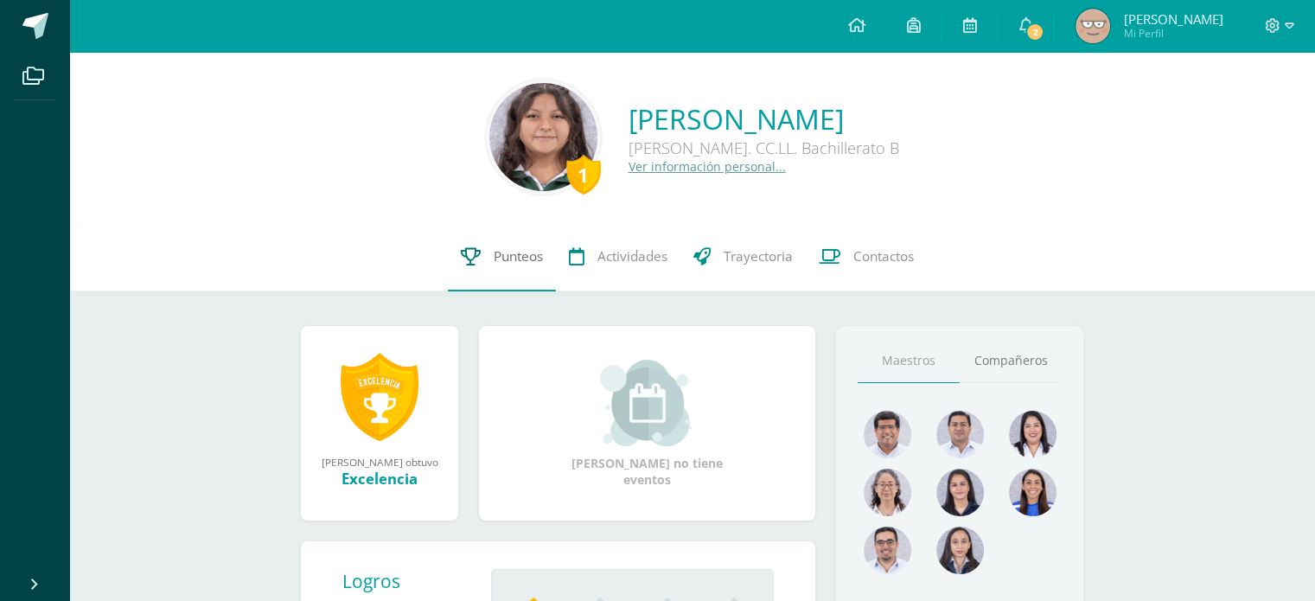
click at [504, 279] on link "Punteos" at bounding box center [502, 256] width 108 height 69
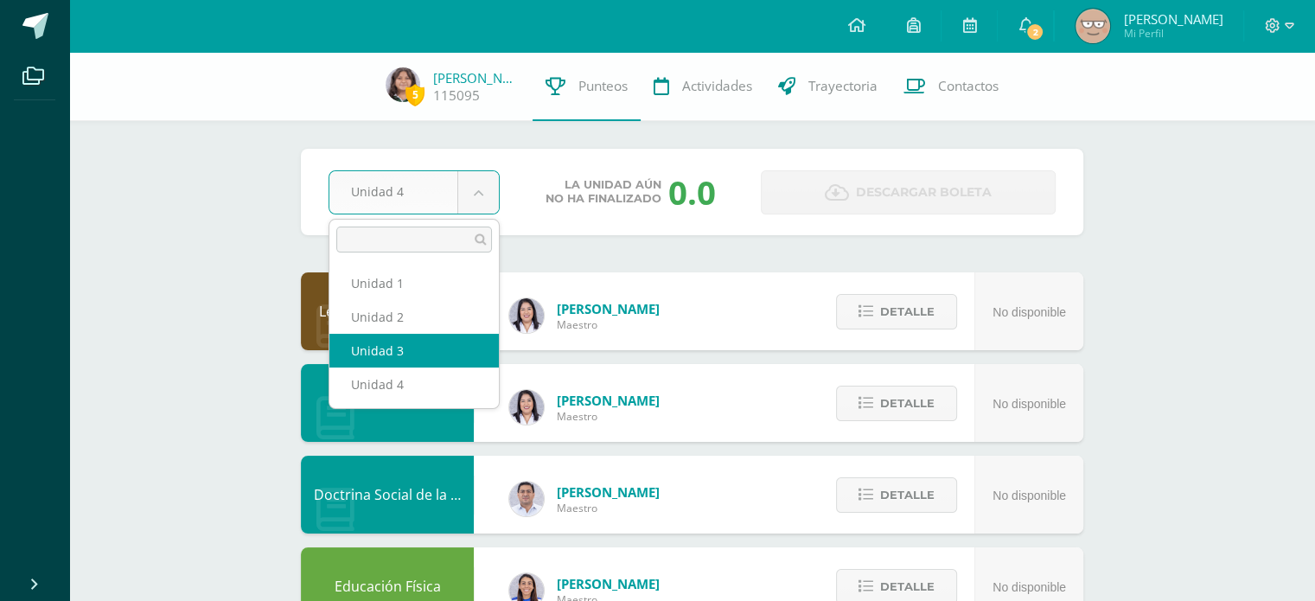
select select "Unidad 3"
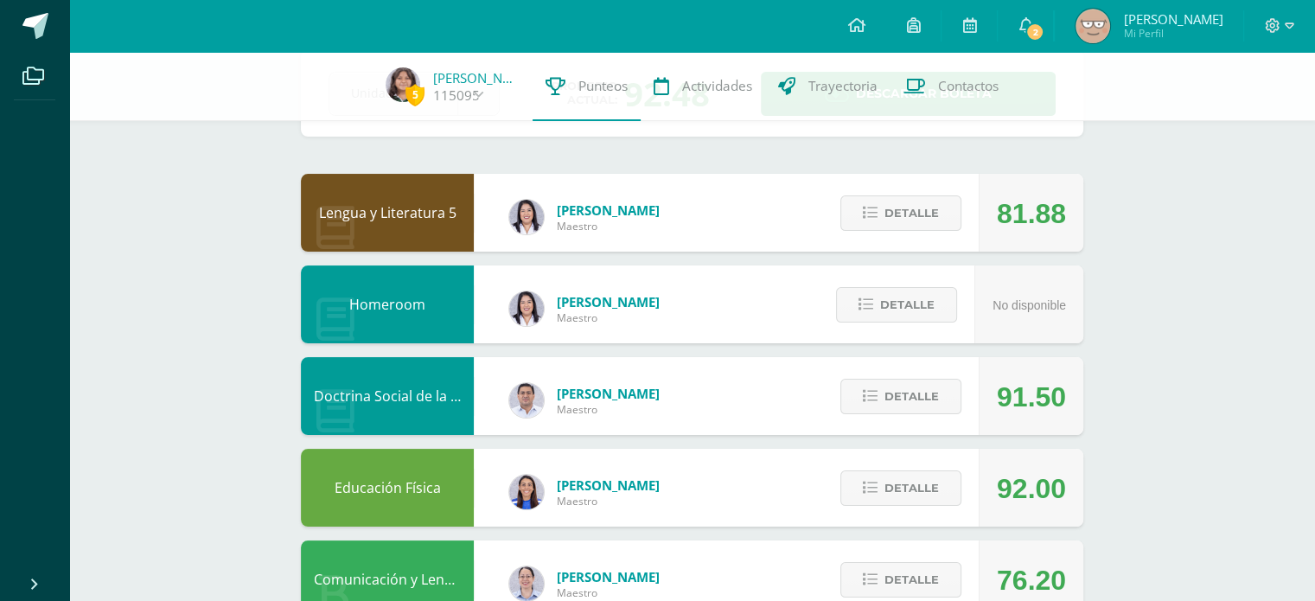
scroll to position [104, 0]
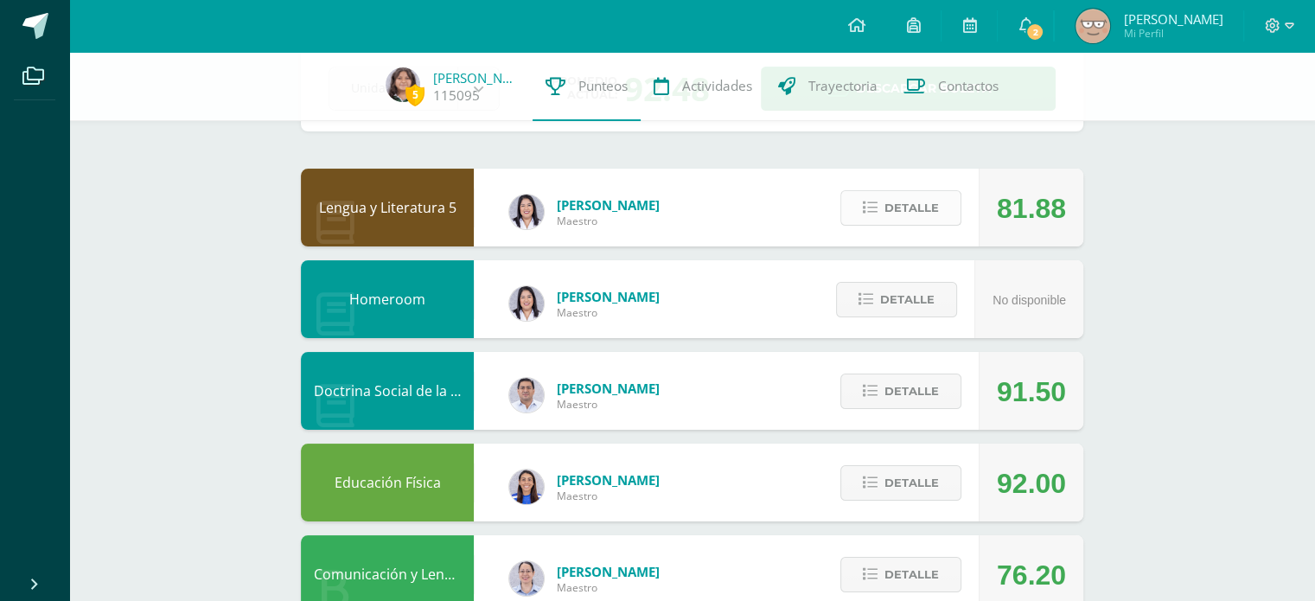
click at [932, 220] on span "Detalle" at bounding box center [912, 208] width 54 height 32
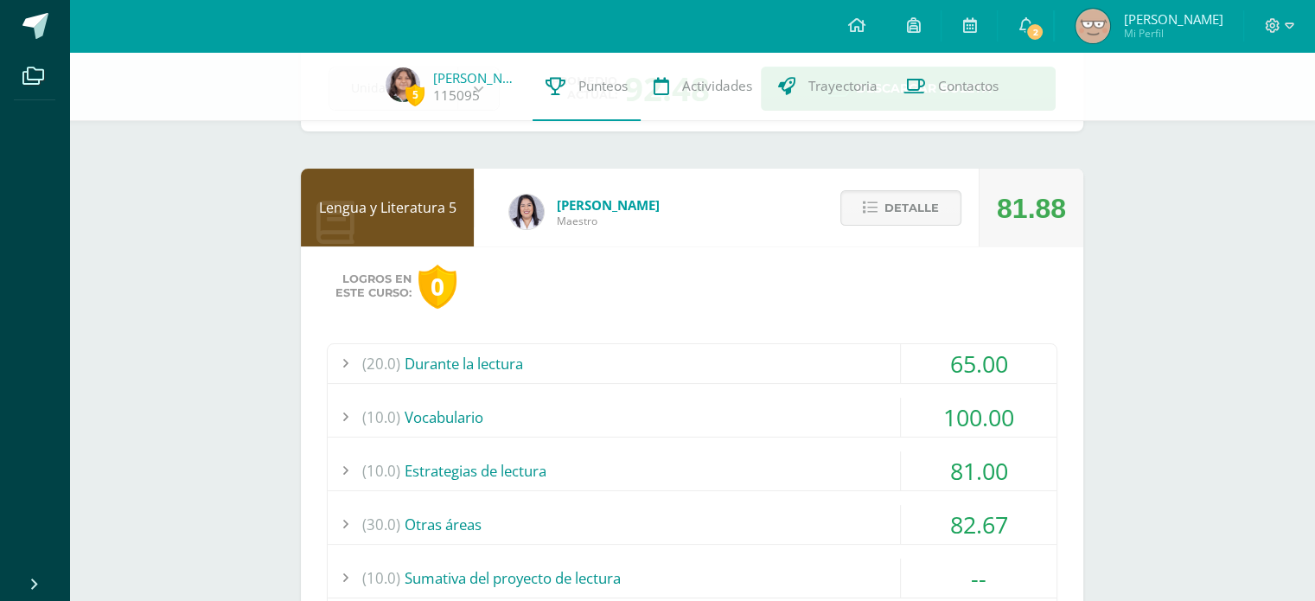
click at [775, 357] on div "(20.0) Durante la lectura" at bounding box center [692, 363] width 729 height 39
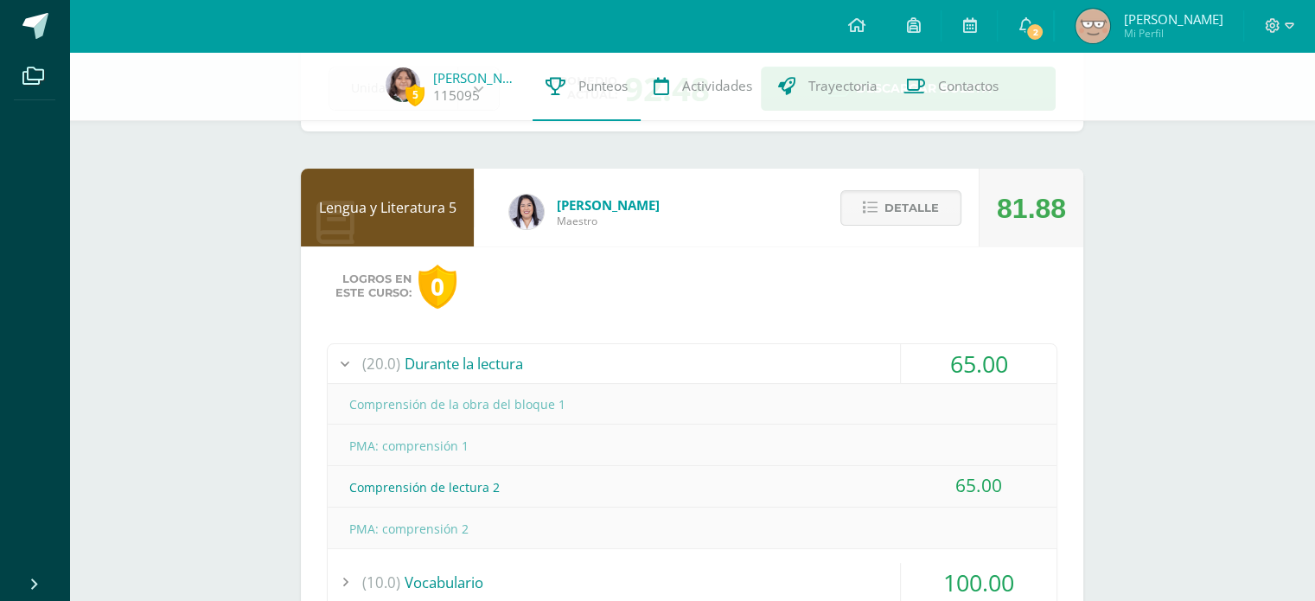
click at [775, 357] on div "(20.0) Durante la lectura" at bounding box center [692, 363] width 729 height 39
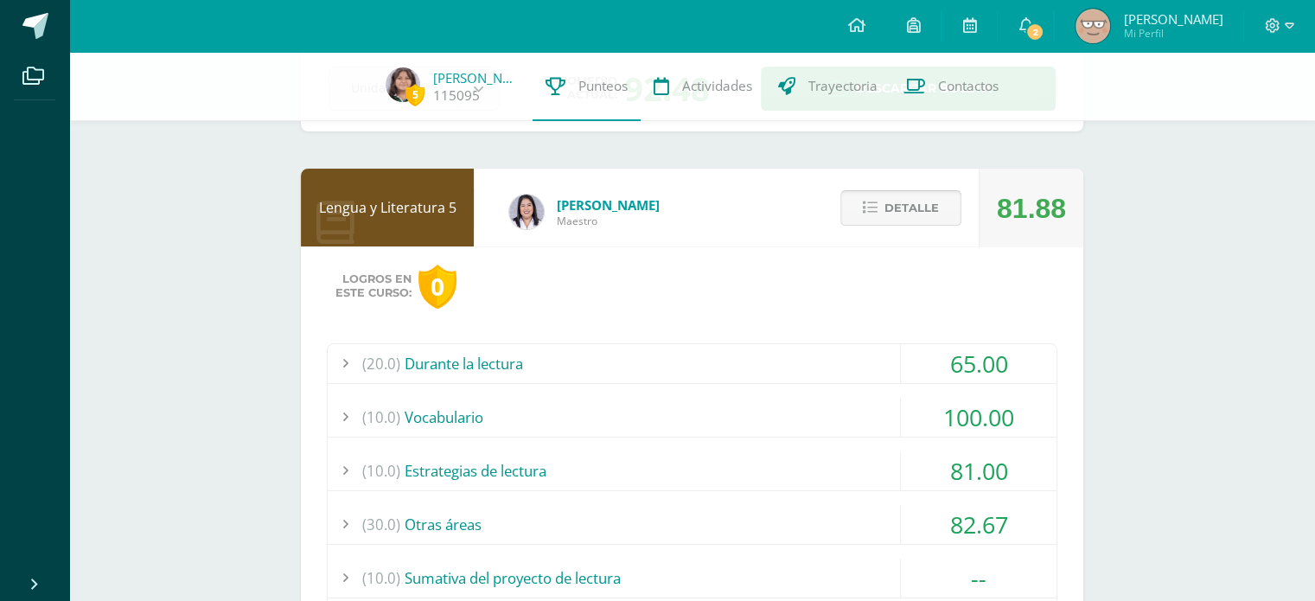
click at [943, 215] on button "Detalle" at bounding box center [901, 207] width 121 height 35
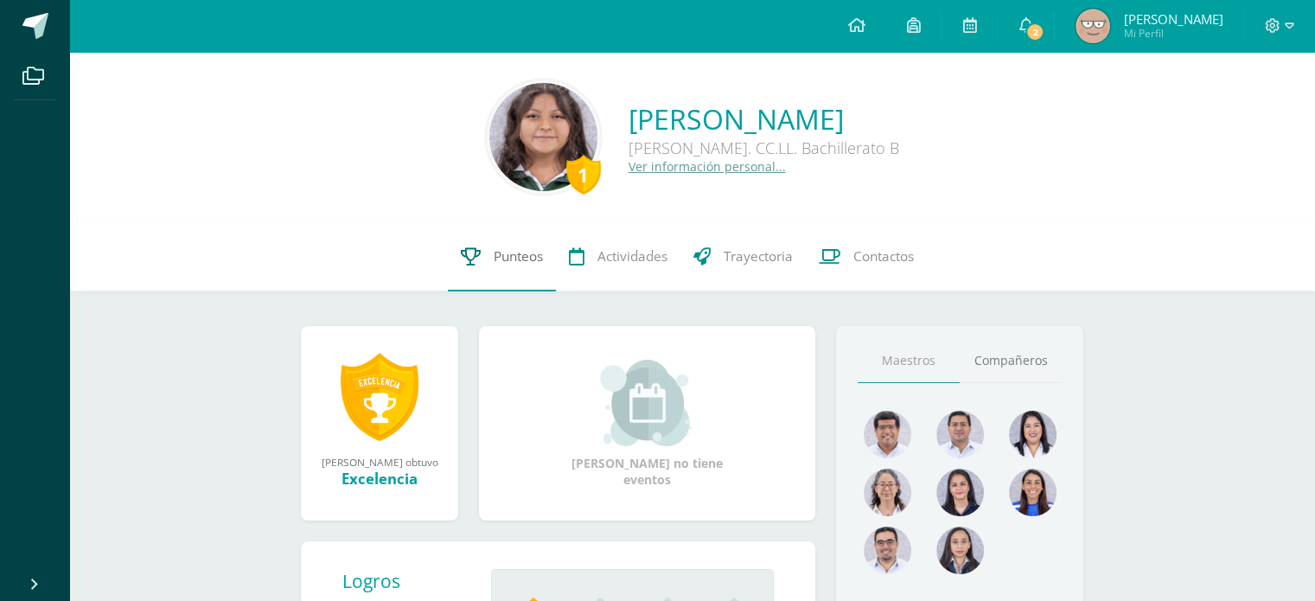
click at [498, 251] on span "Punteos" at bounding box center [518, 256] width 49 height 18
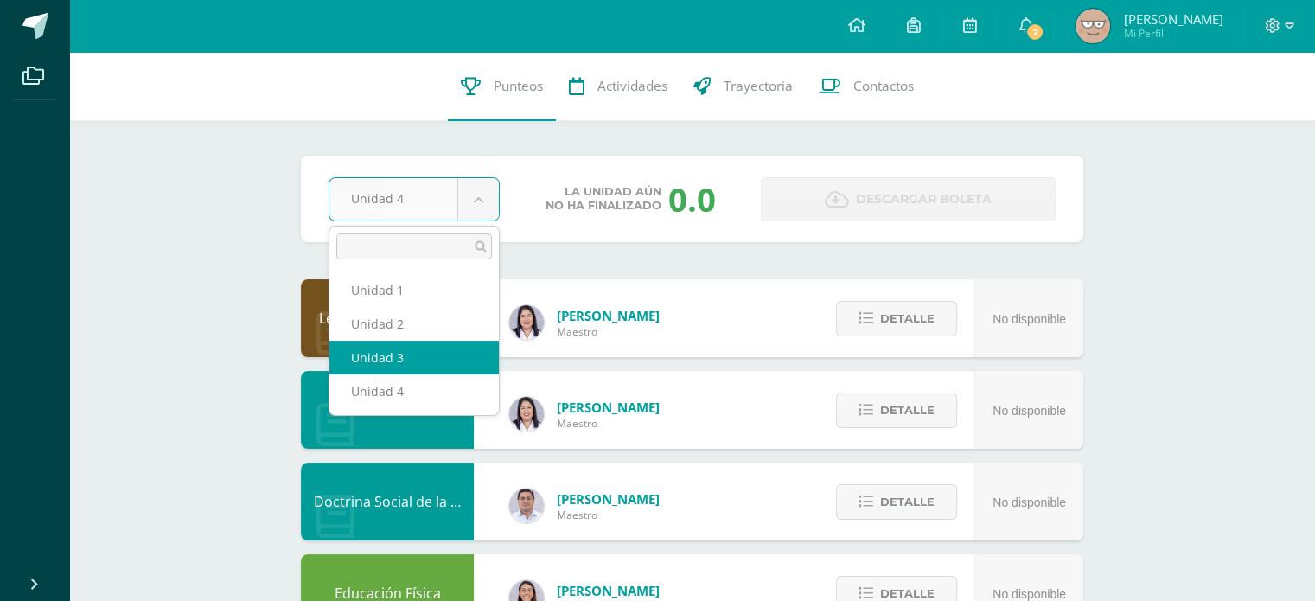
select select "Unidad 3"
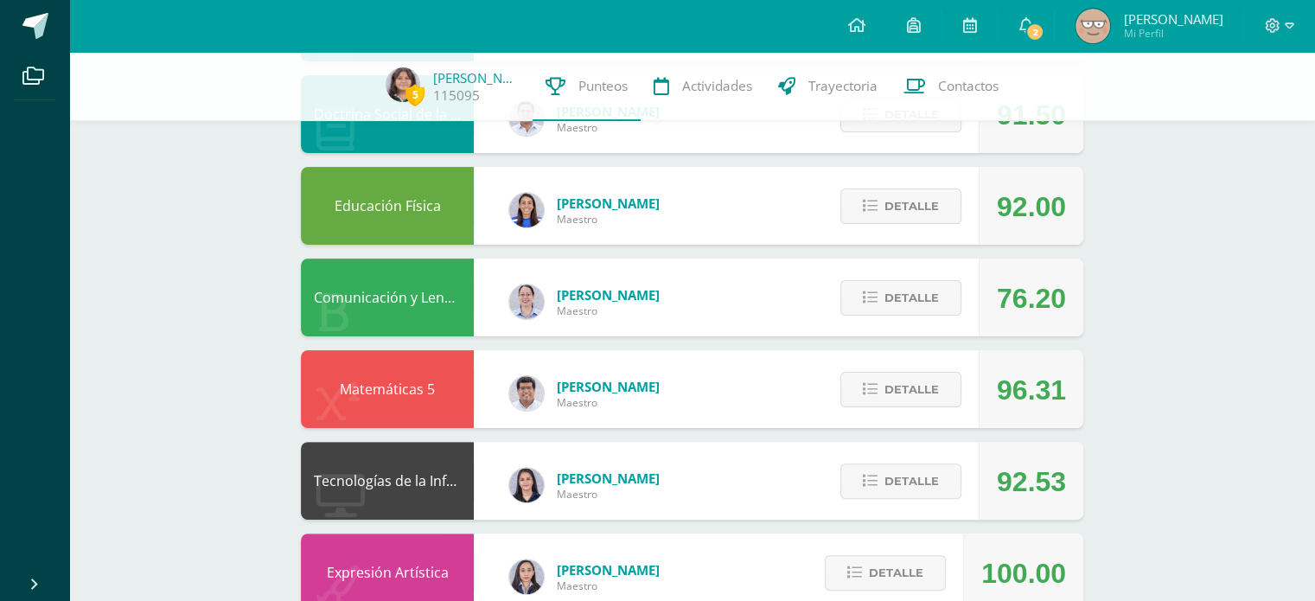
scroll to position [380, 0]
click at [951, 209] on button "Detalle" at bounding box center [901, 206] width 121 height 35
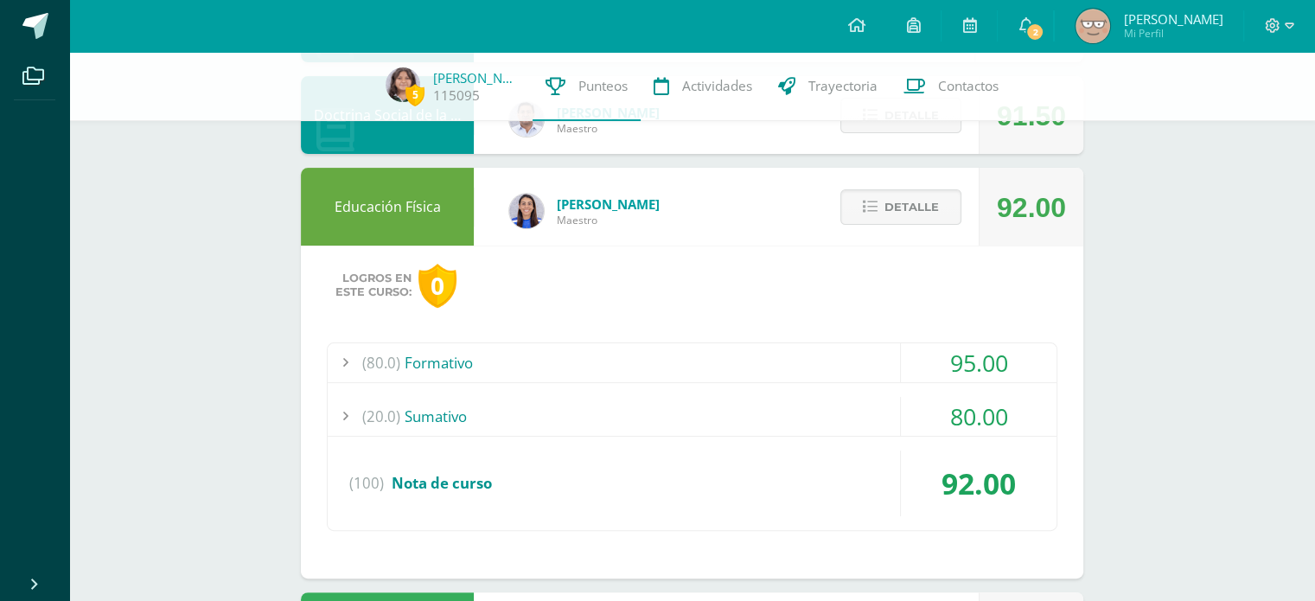
click at [606, 424] on div "(20.0) Sumativo" at bounding box center [692, 416] width 729 height 39
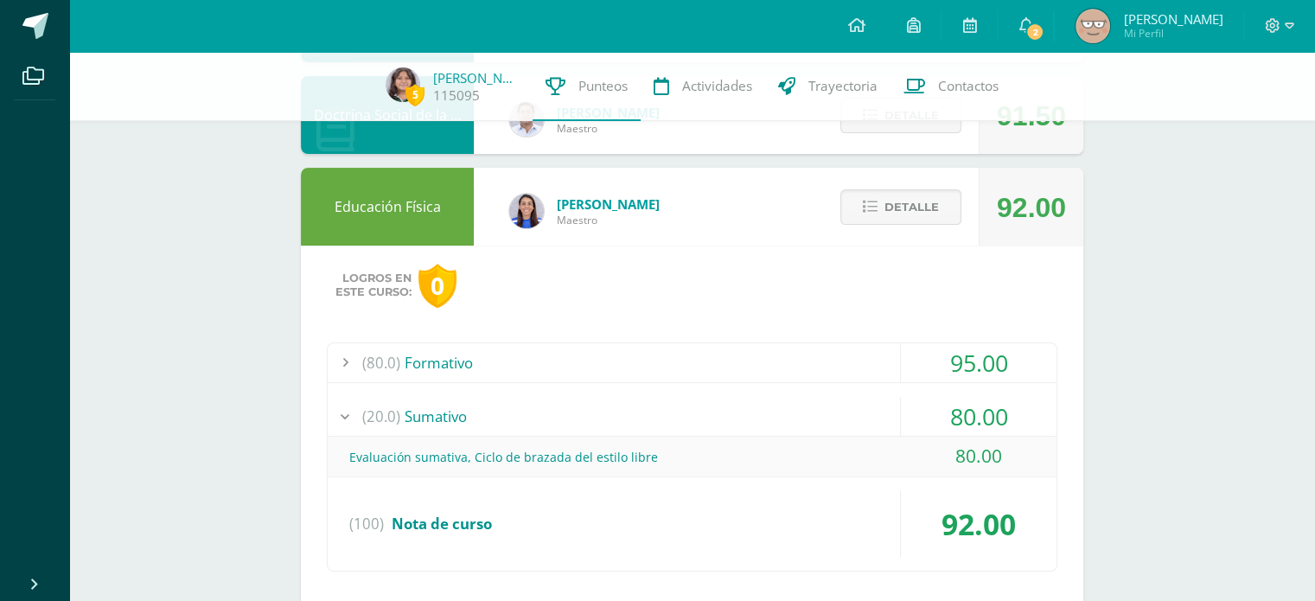
click at [606, 424] on div "(20.0) Sumativo" at bounding box center [692, 416] width 729 height 39
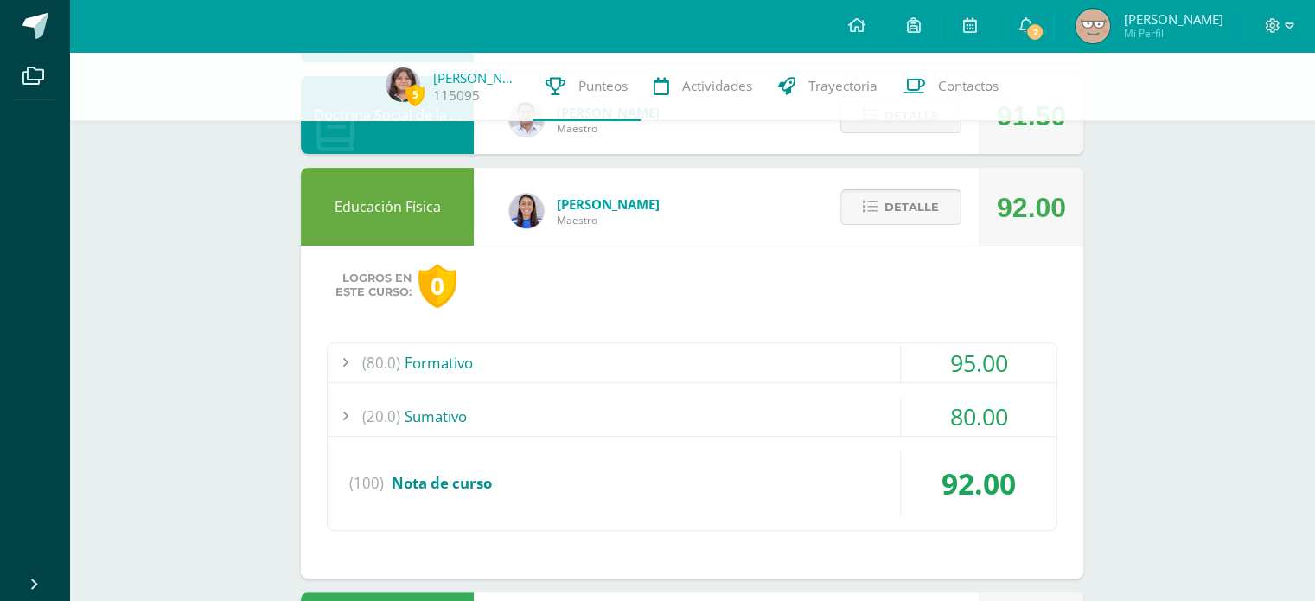
click at [920, 221] on span "Detalle" at bounding box center [912, 207] width 54 height 32
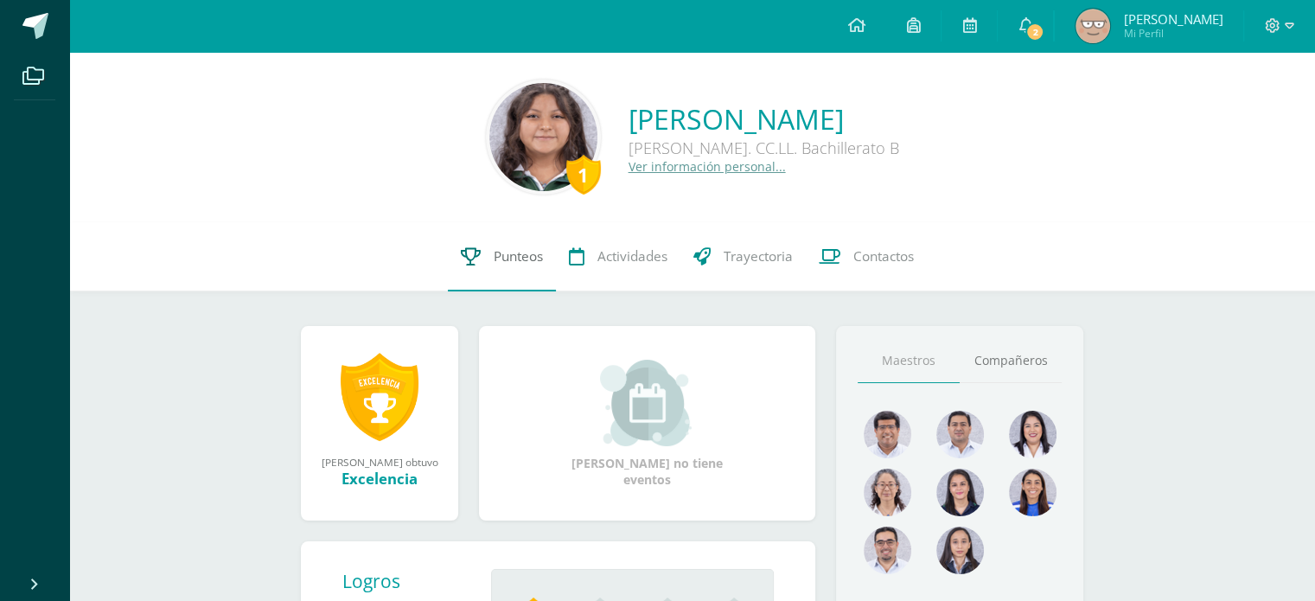
click at [502, 274] on link "Punteos" at bounding box center [502, 256] width 108 height 69
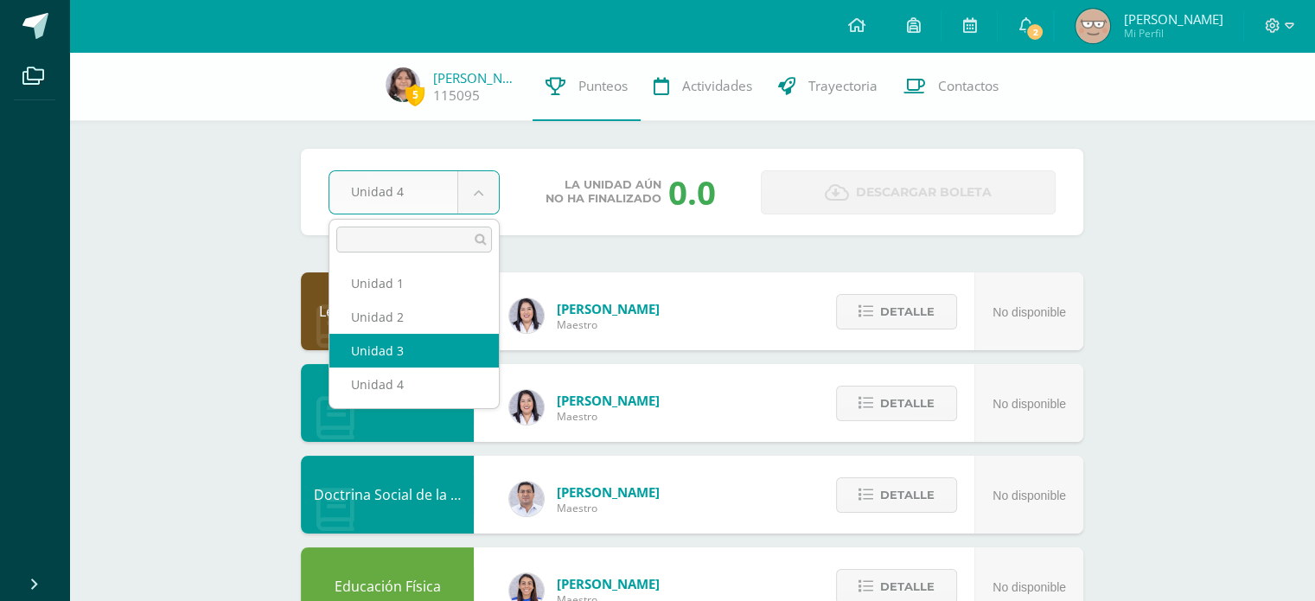
select select "Unidad 3"
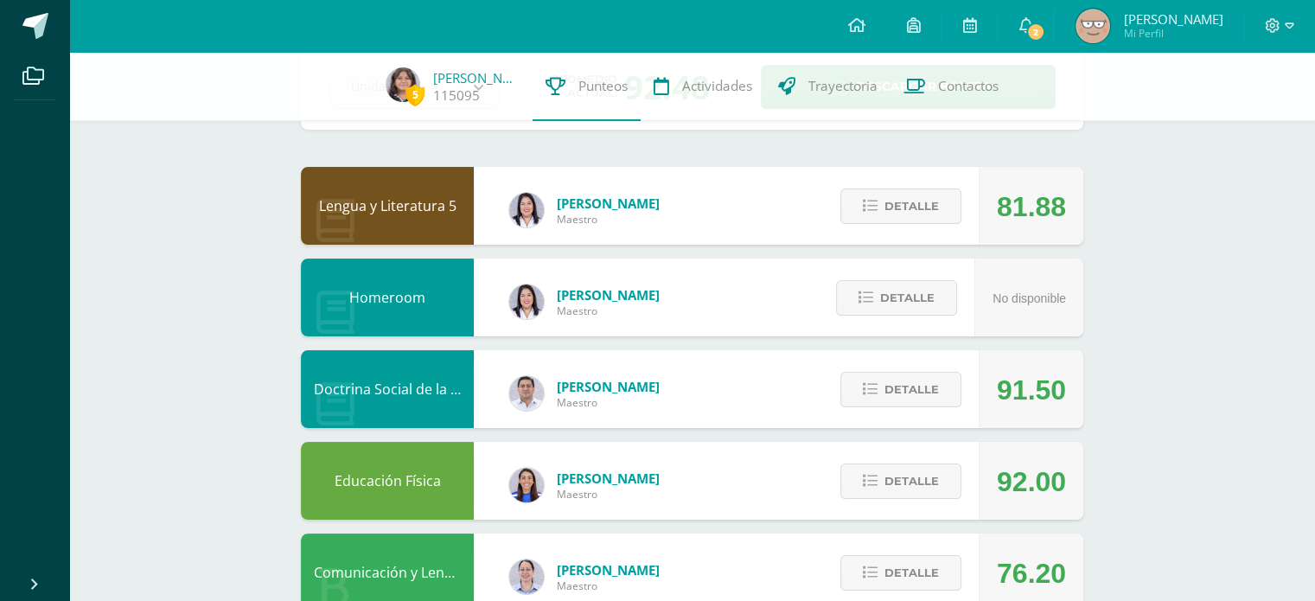
scroll to position [106, 0]
click at [948, 223] on button "Detalle" at bounding box center [901, 205] width 121 height 35
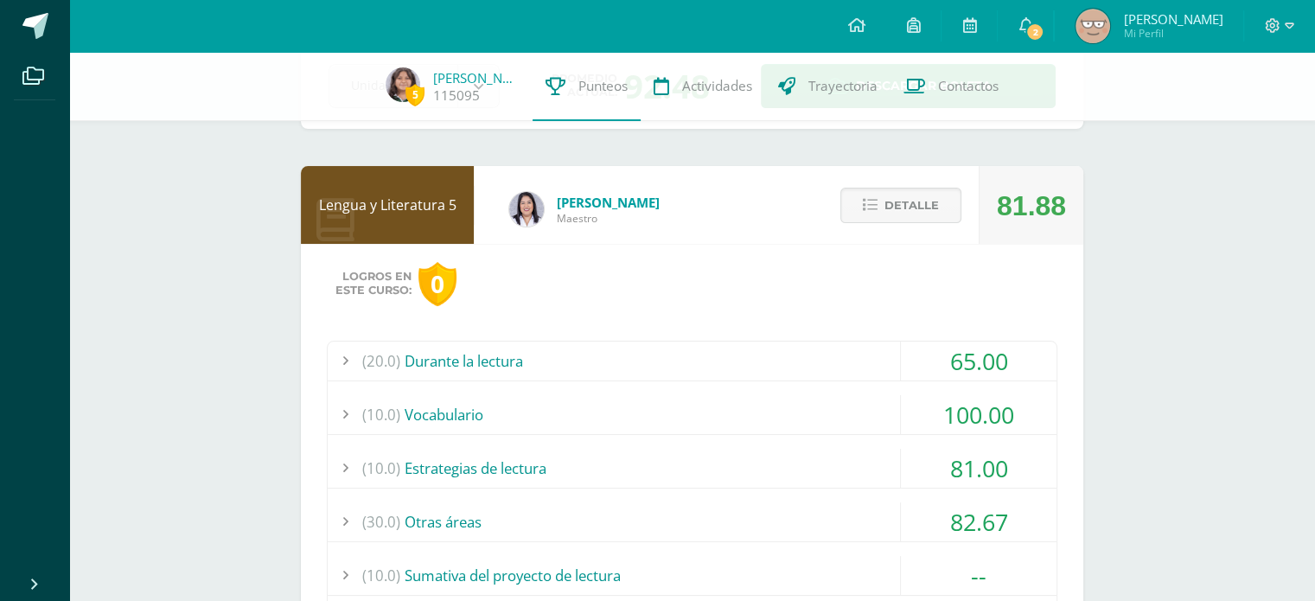
click at [677, 521] on div "(30.0) Otras áreas" at bounding box center [692, 521] width 729 height 39
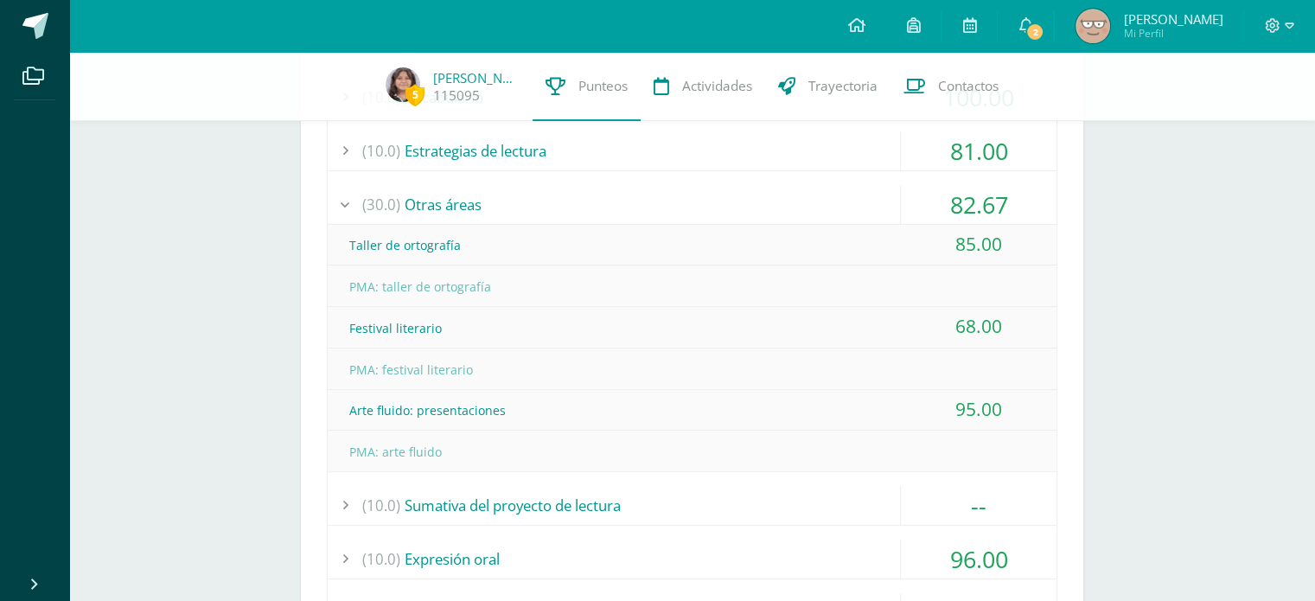
scroll to position [425, 0]
